Goal: Task Accomplishment & Management: Use online tool/utility

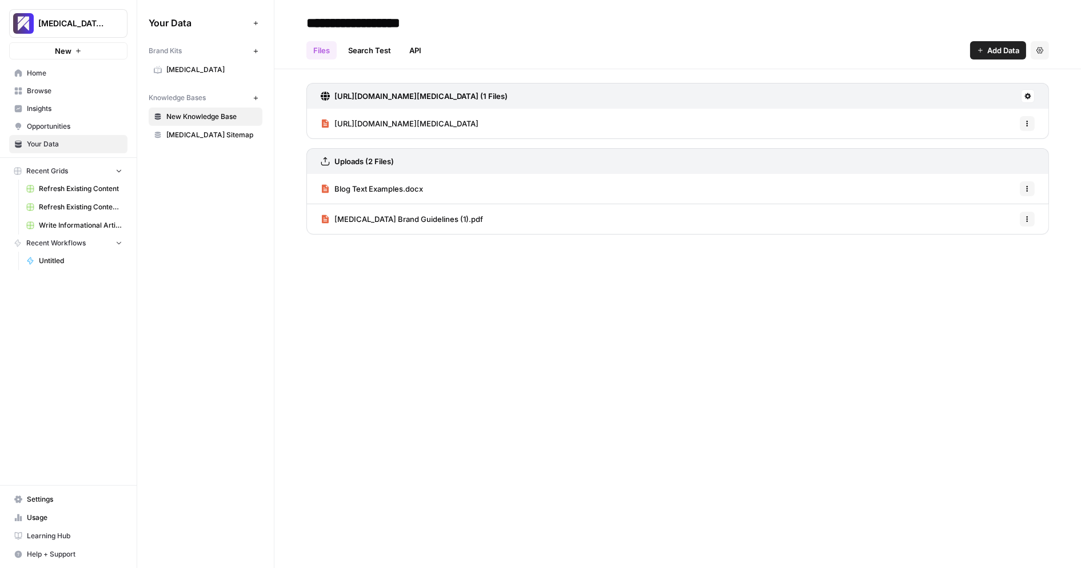
click at [38, 512] on link "Usage" at bounding box center [68, 517] width 118 height 18
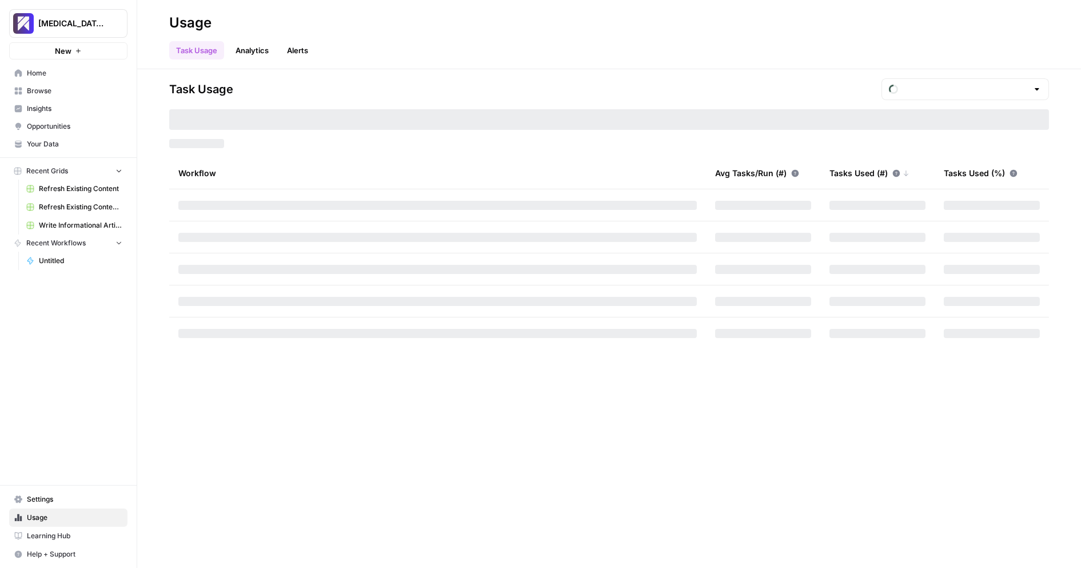
type input "October Included Tasks"
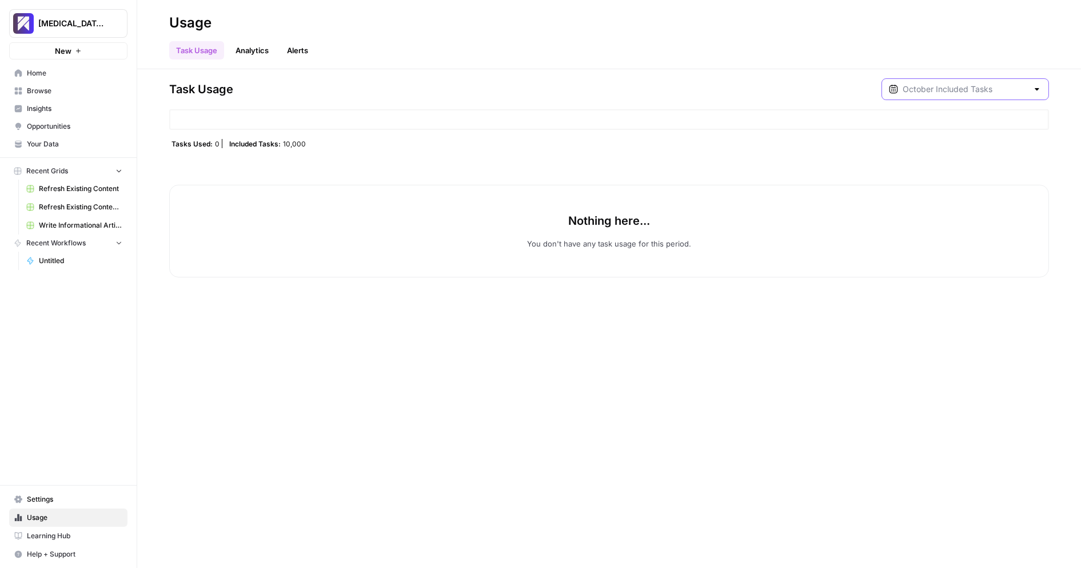
click at [1012, 83] on input "text" at bounding box center [965, 88] width 125 height 11
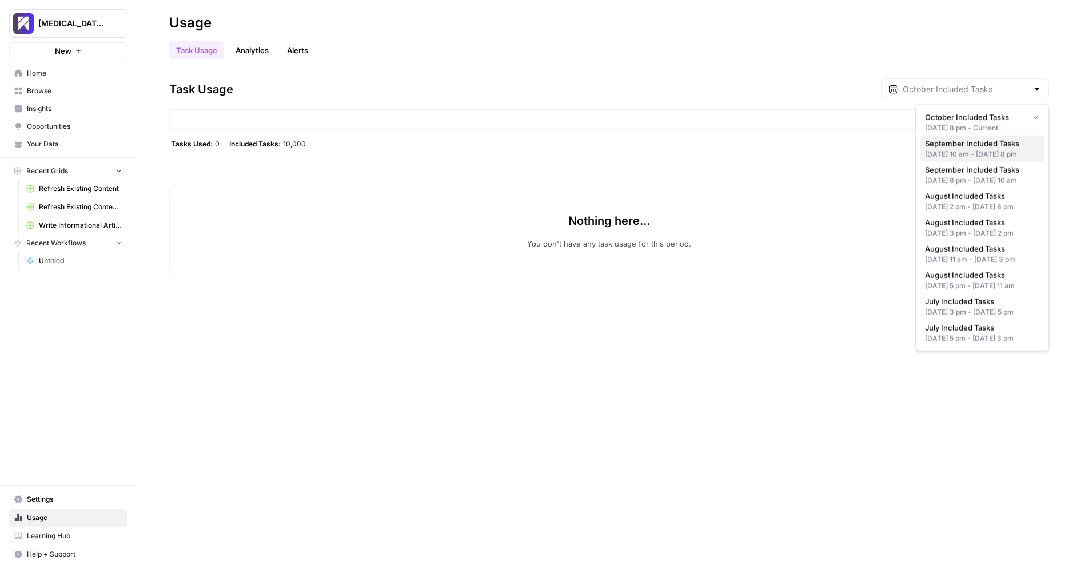
click at [982, 157] on div "[DATE] 10 am - [DATE] 8 pm" at bounding box center [982, 154] width 114 height 10
type input "September Included Tasks"
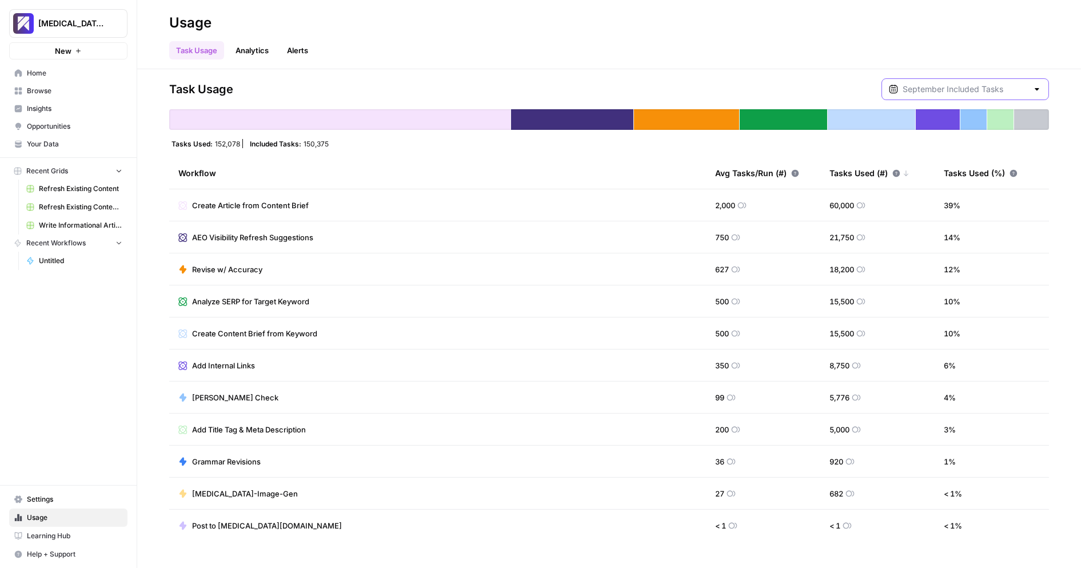
click at [966, 88] on input "text" at bounding box center [965, 88] width 125 height 11
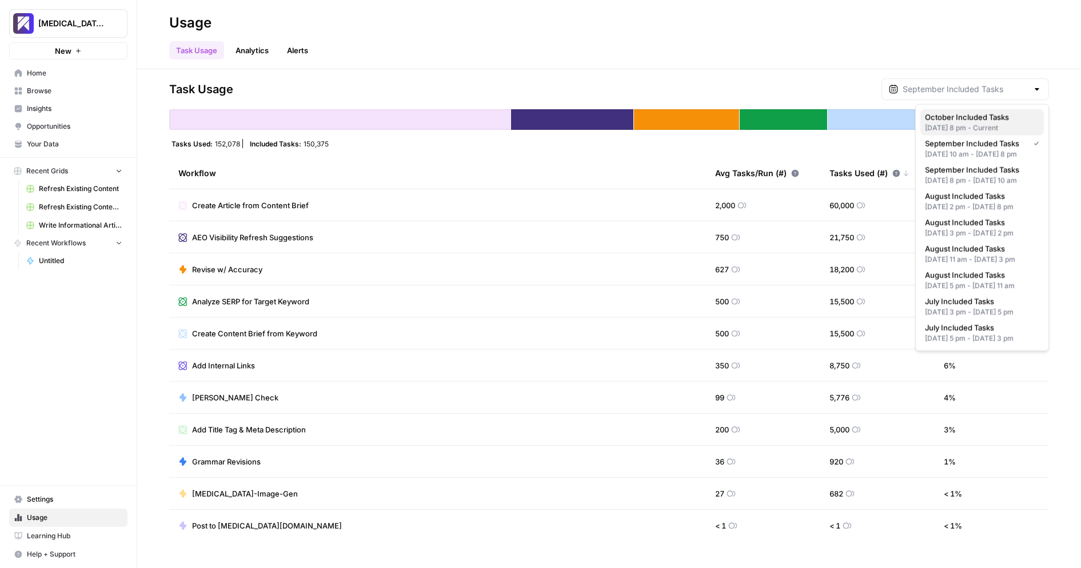
click at [962, 127] on div "[DATE] 8 pm - Current" at bounding box center [982, 128] width 114 height 10
type input "October Included Tasks"
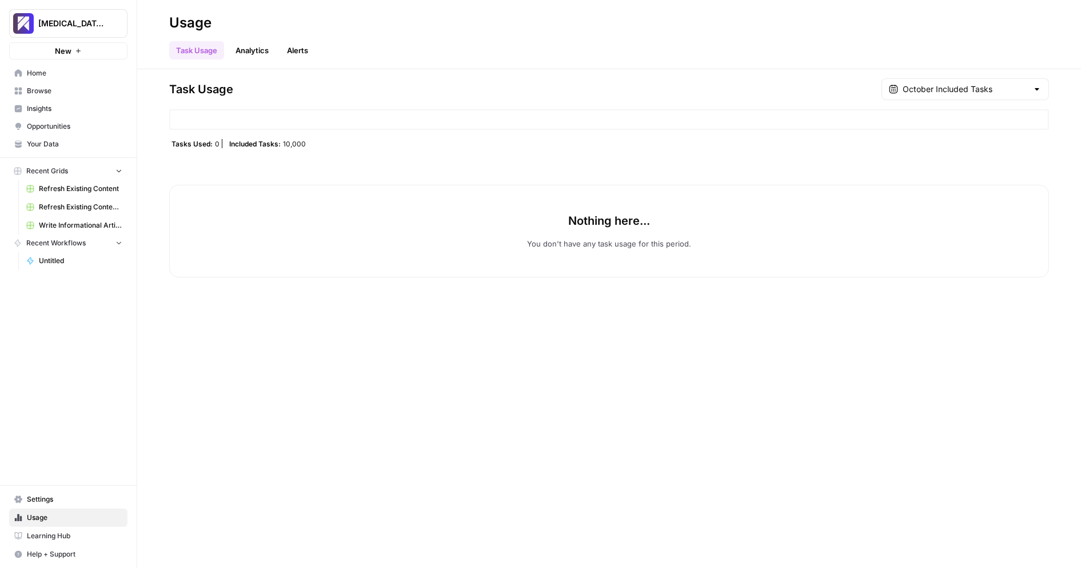
click at [63, 78] on link "Home" at bounding box center [68, 73] width 118 height 18
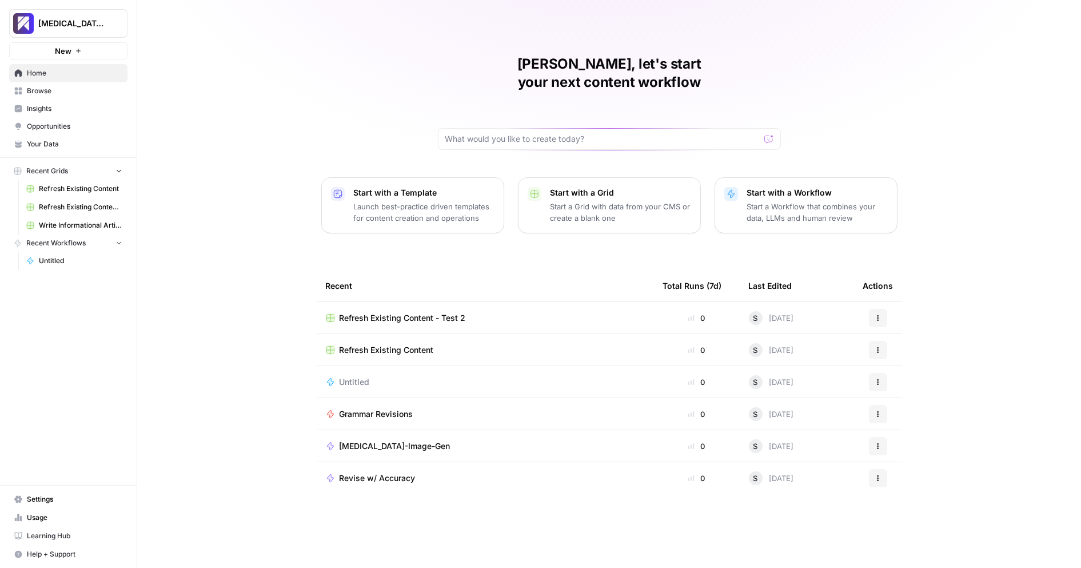
click at [59, 89] on span "Browse" at bounding box center [74, 91] width 95 height 10
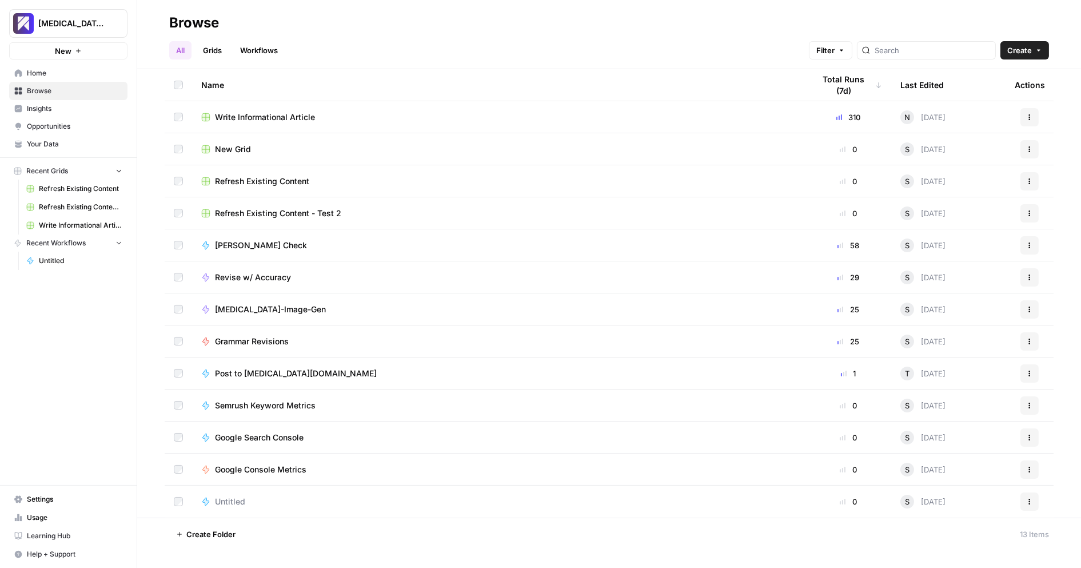
click at [75, 144] on span "Your Data" at bounding box center [74, 144] width 95 height 10
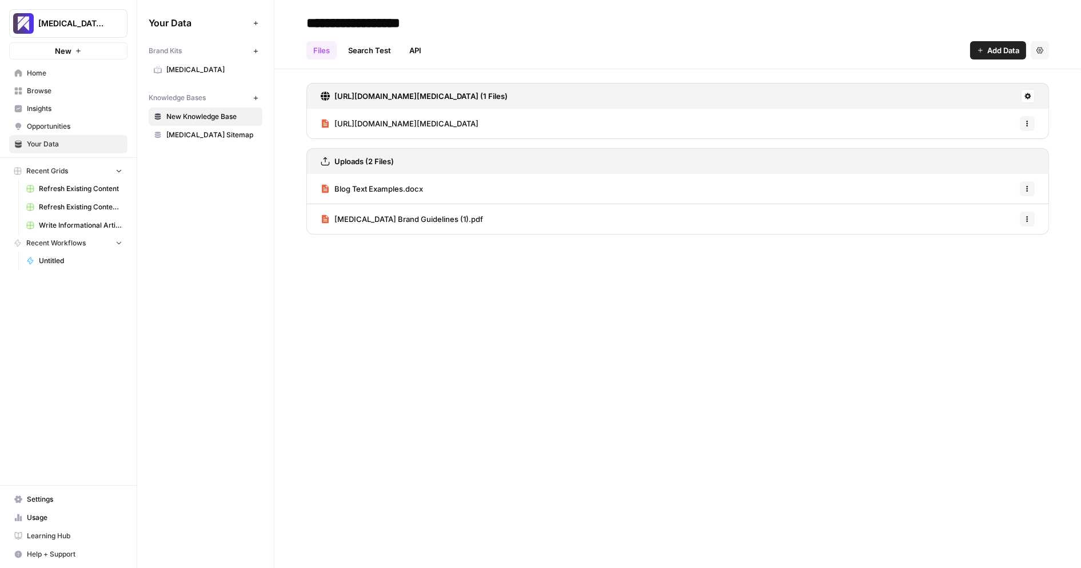
click at [256, 232] on div "Your Data Add Data Brand Kits New [MEDICAL_DATA] Knowledge Bases New New Knowle…" at bounding box center [205, 284] width 137 height 568
click at [73, 128] on span "Opportunities" at bounding box center [74, 126] width 95 height 10
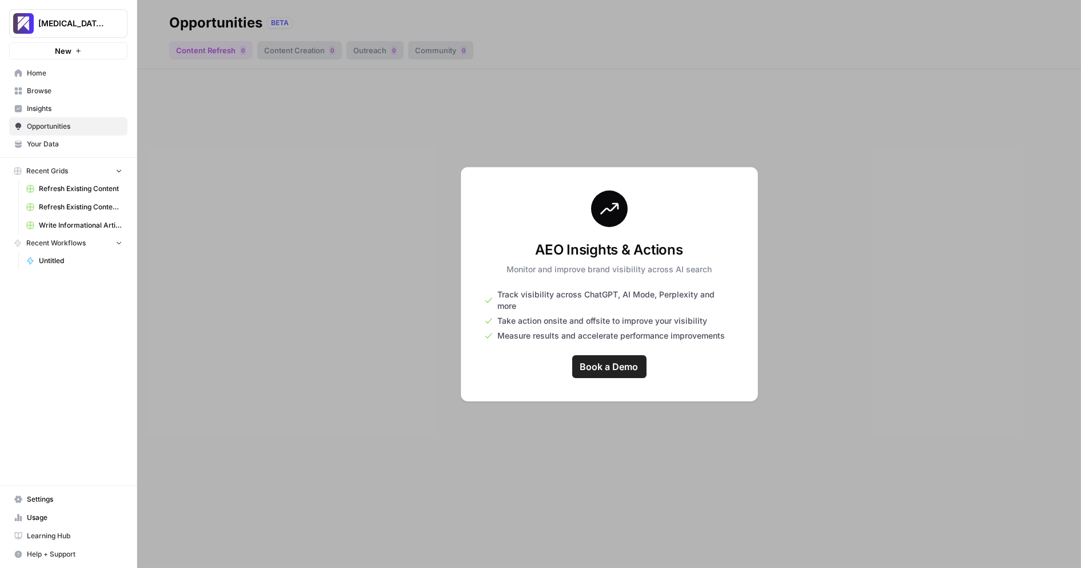
click at [75, 108] on span "Insights" at bounding box center [74, 109] width 95 height 10
click at [77, 87] on span "Browse" at bounding box center [74, 91] width 95 height 10
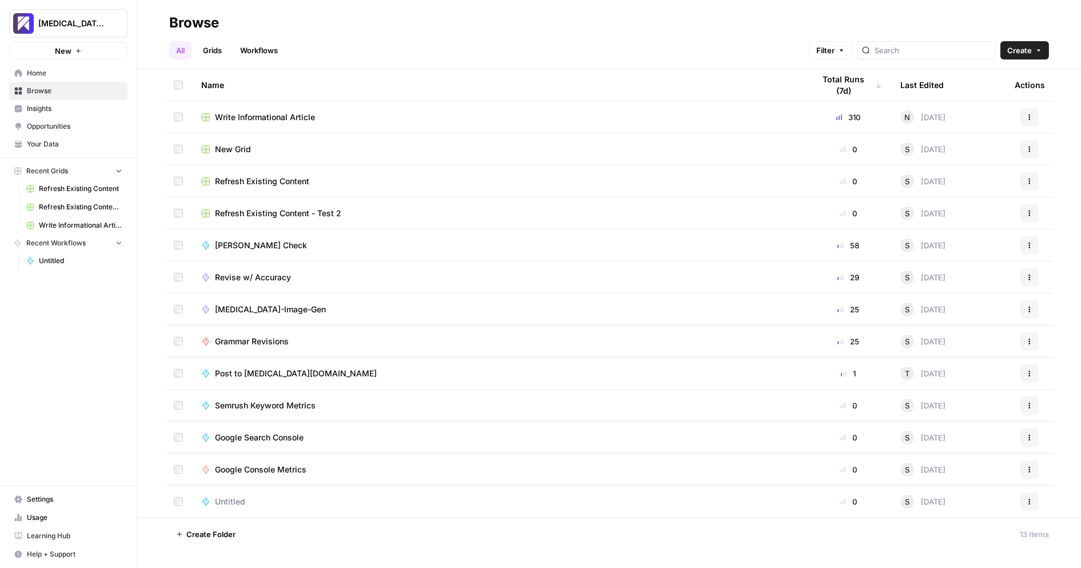
click at [76, 74] on span "Home" at bounding box center [74, 73] width 95 height 10
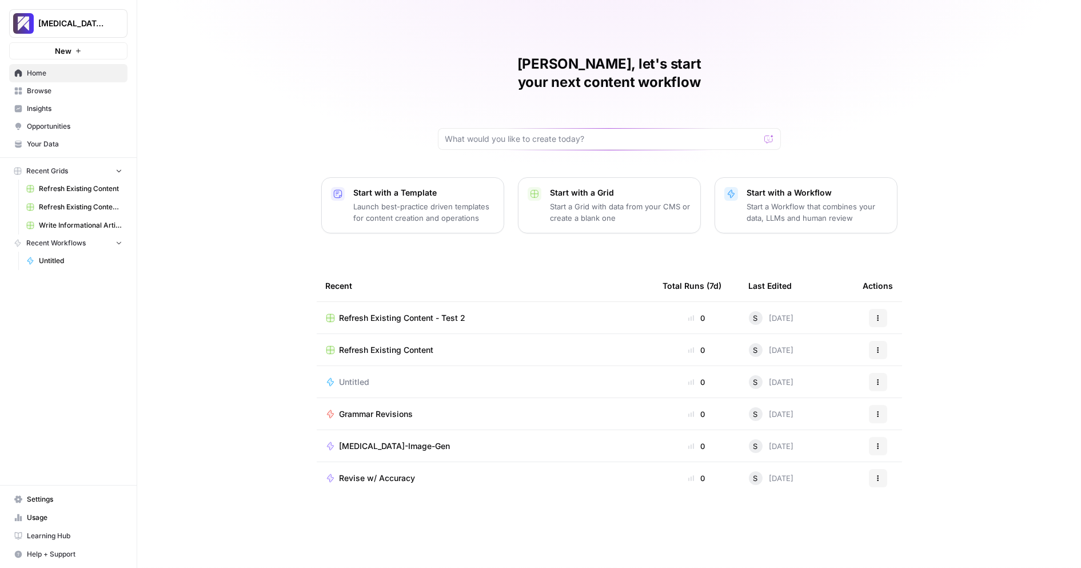
click at [73, 516] on span "Usage" at bounding box center [74, 517] width 95 height 10
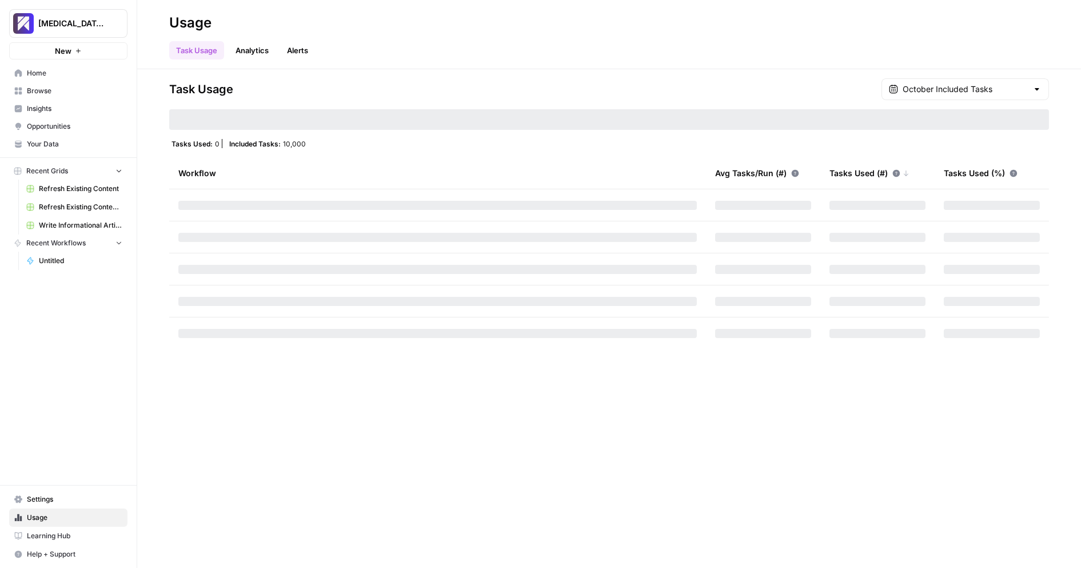
click at [254, 51] on link "Analytics" at bounding box center [252, 50] width 47 height 18
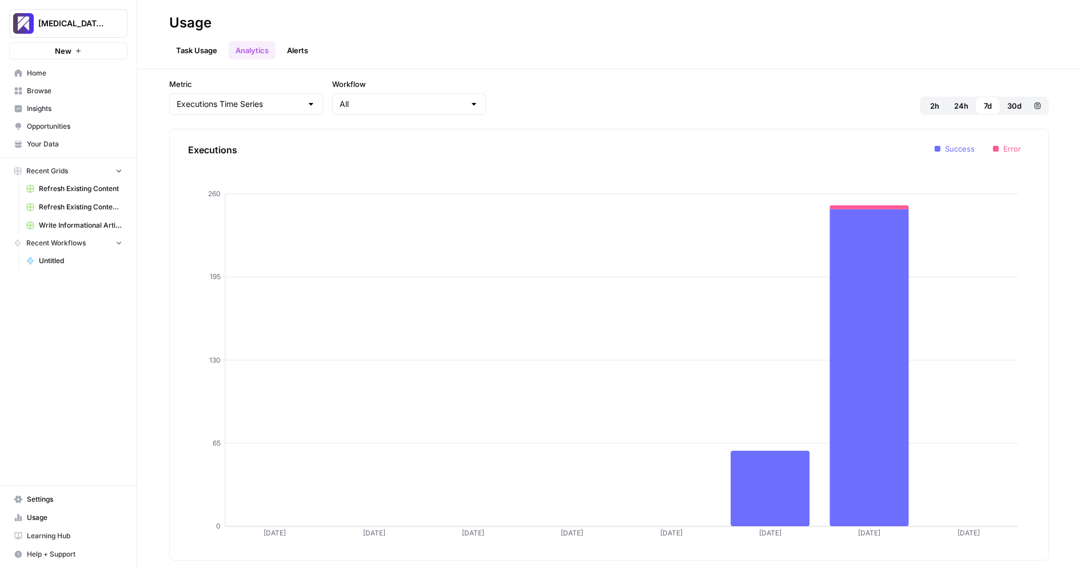
click at [200, 54] on link "Task Usage" at bounding box center [196, 50] width 55 height 18
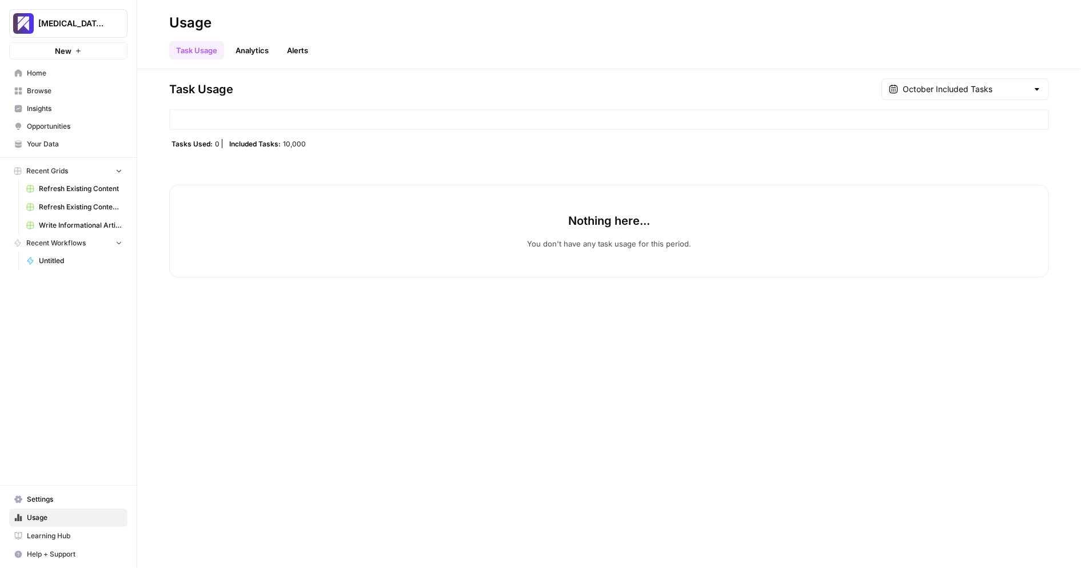
click at [65, 226] on span "Write Informational Article" at bounding box center [80, 225] width 83 height 10
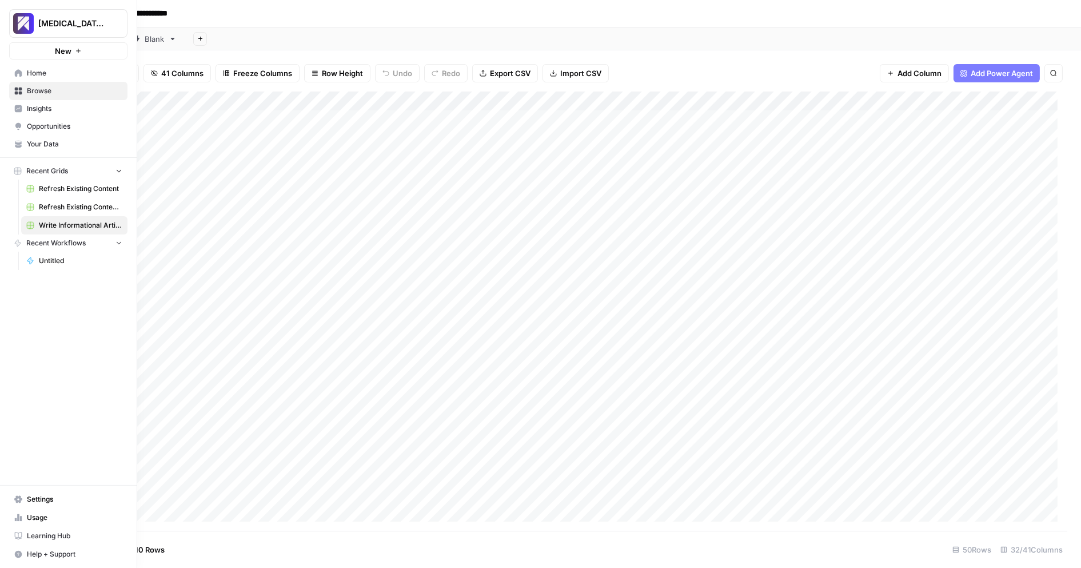
click at [18, 522] on icon at bounding box center [18, 517] width 2 height 7
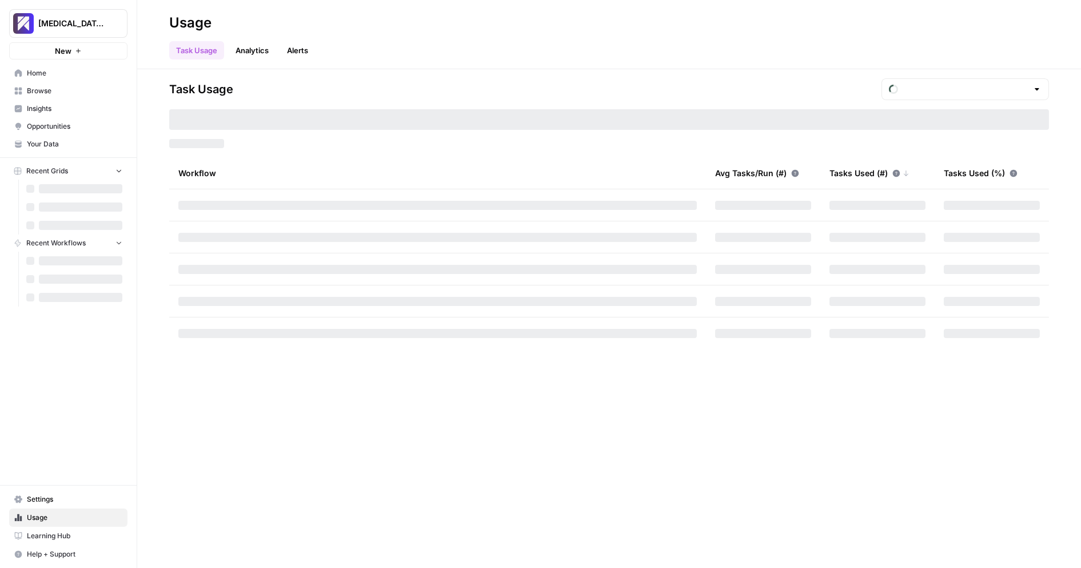
type input "October Included Tasks"
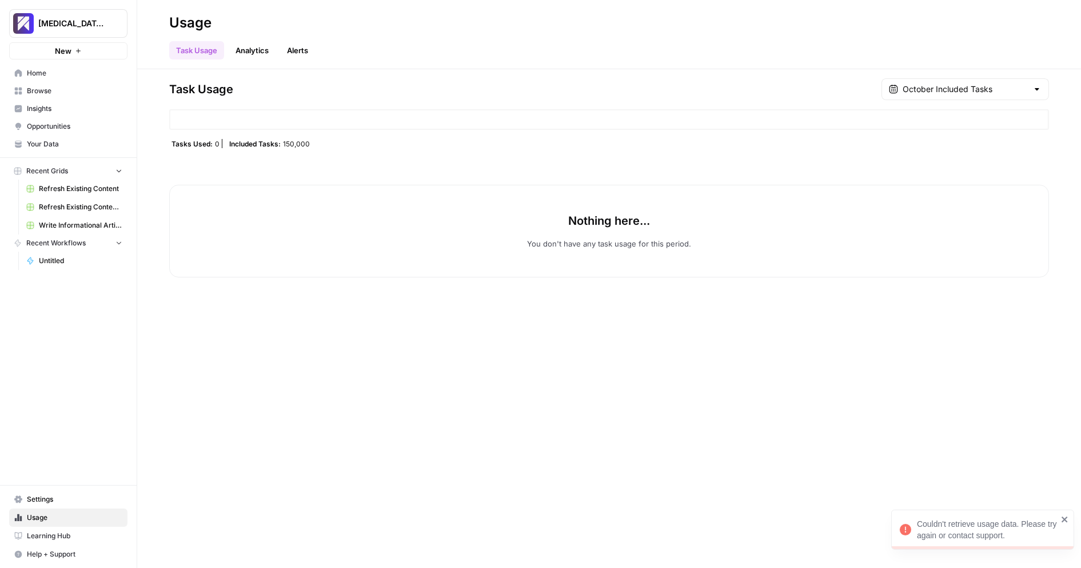
click at [543, 41] on div "Task Usage Analytics Alerts" at bounding box center [609, 45] width 880 height 27
